Goal: Task Accomplishment & Management: Use online tool/utility

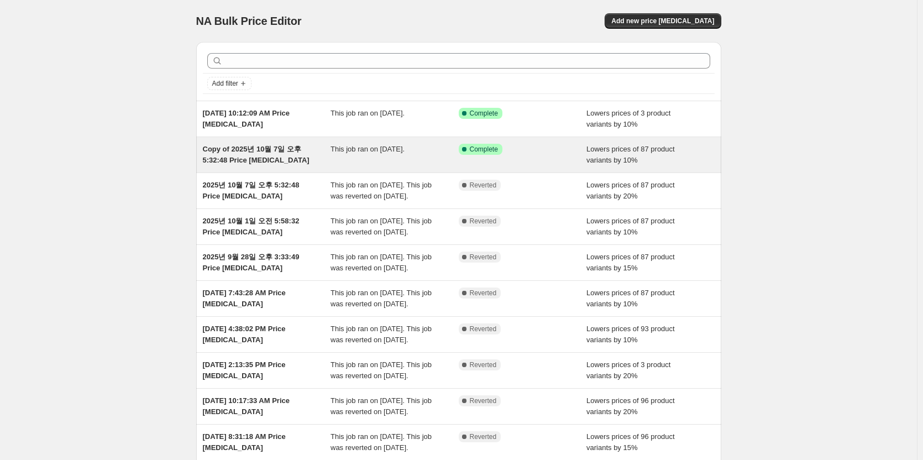
click at [331, 149] on div "Copy of 2025년 10월 7일 오후 5:32:48 Price [MEDICAL_DATA]" at bounding box center [267, 155] width 128 height 22
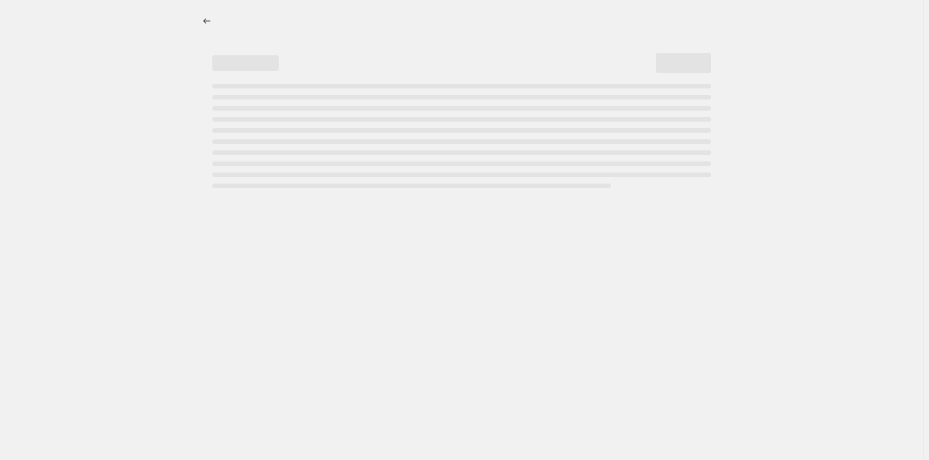
select select "percentage"
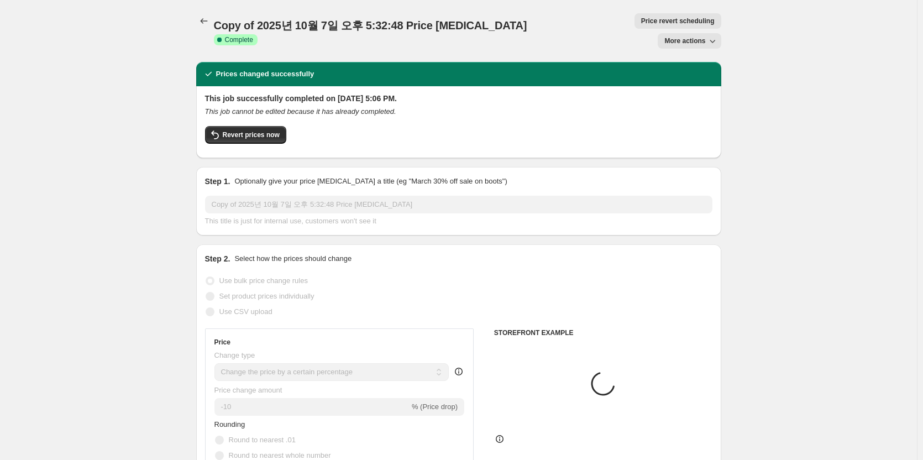
select select "collection"
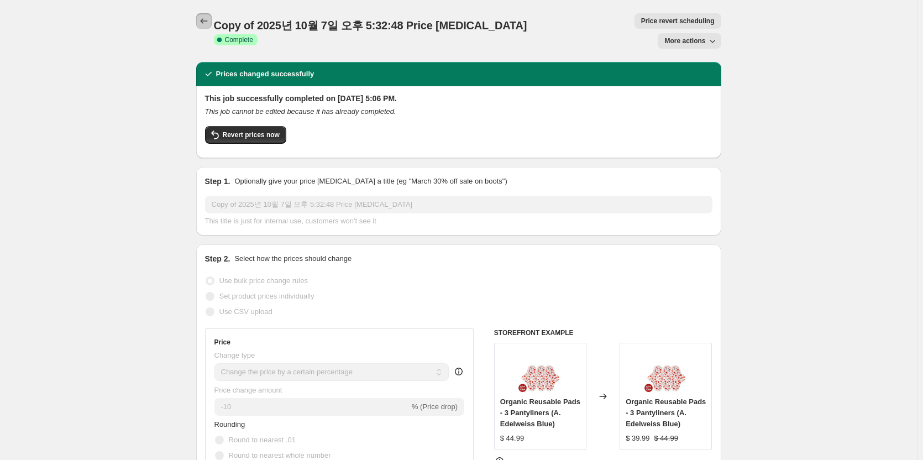
click at [203, 22] on icon "Price change jobs" at bounding box center [203, 20] width 11 height 11
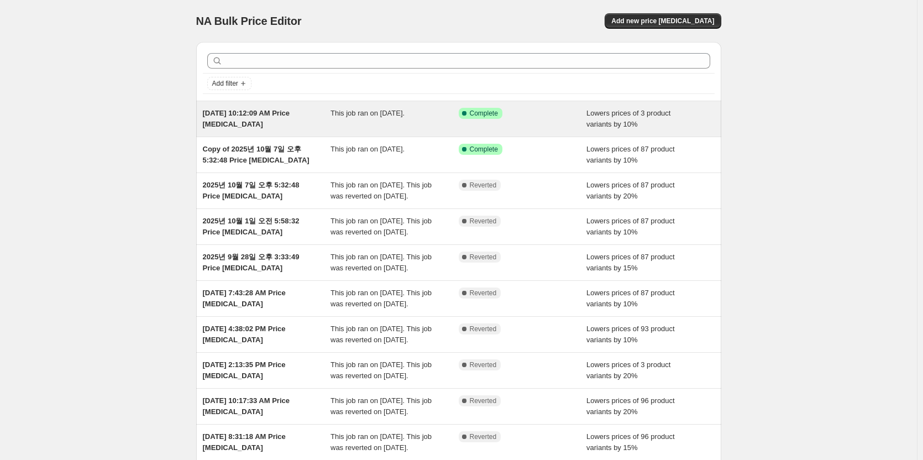
click at [290, 117] on span "Oct 12, 2025, 10:12:09 AM Price change job" at bounding box center [246, 118] width 87 height 19
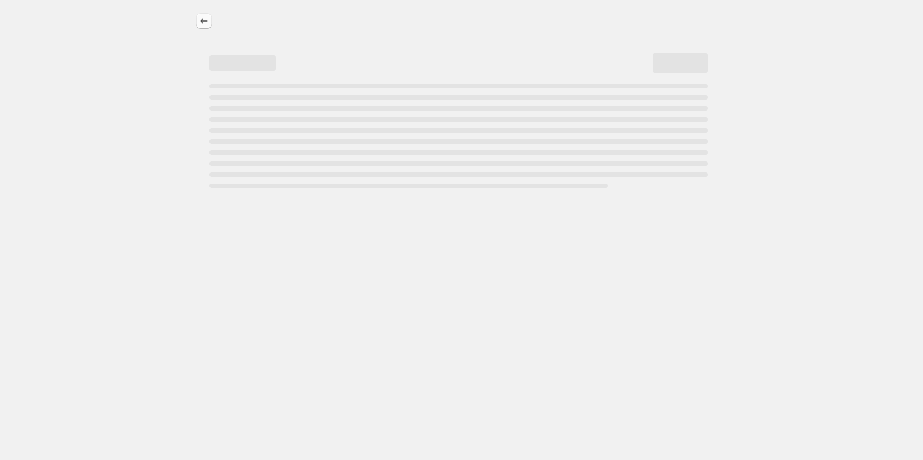
select select "percentage"
select select "collection"
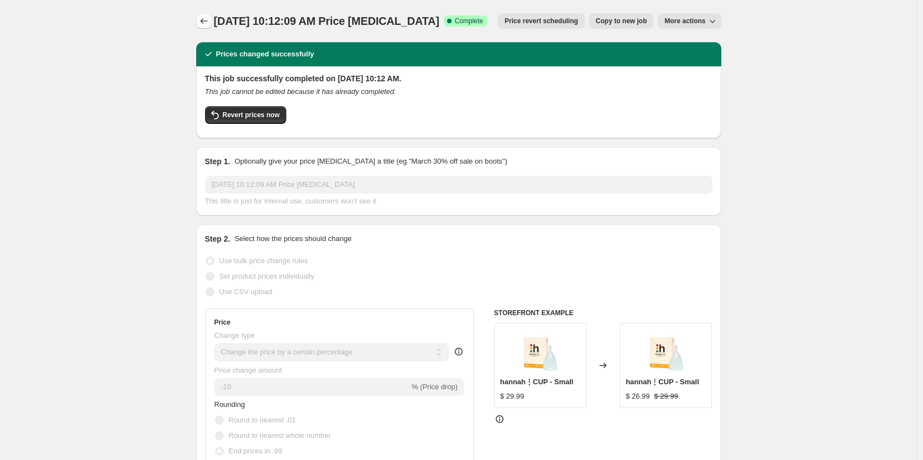
click at [202, 18] on icon "Price change jobs" at bounding box center [203, 20] width 11 height 11
